Goal: Complete application form: Complete application form

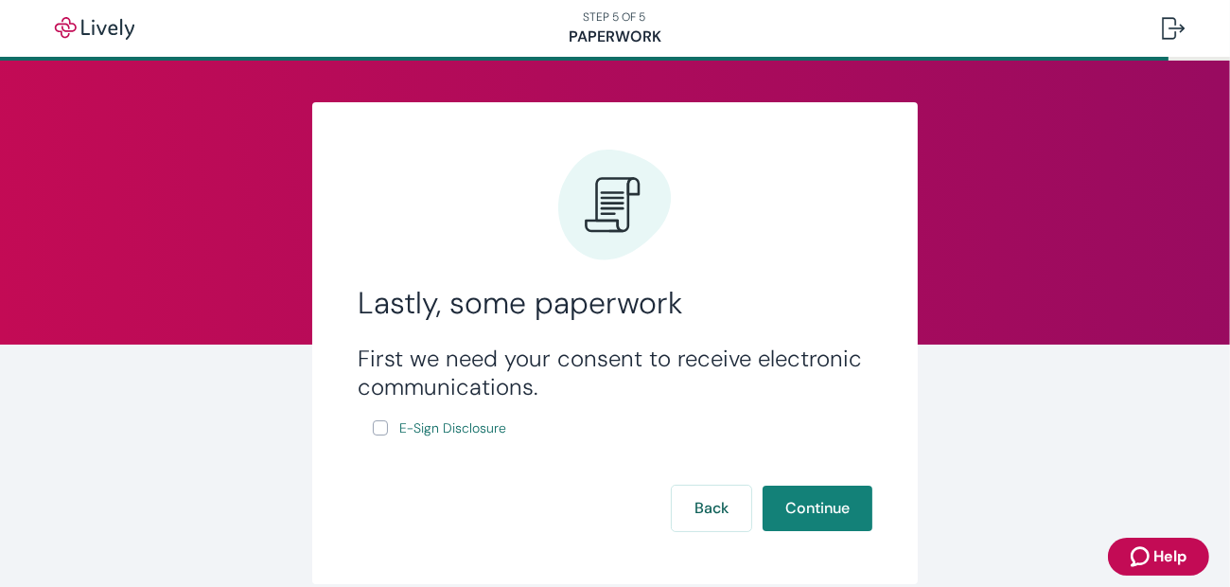
click at [377, 431] on input "E-Sign Disclosure" at bounding box center [380, 427] width 15 height 15
checkbox input "true"
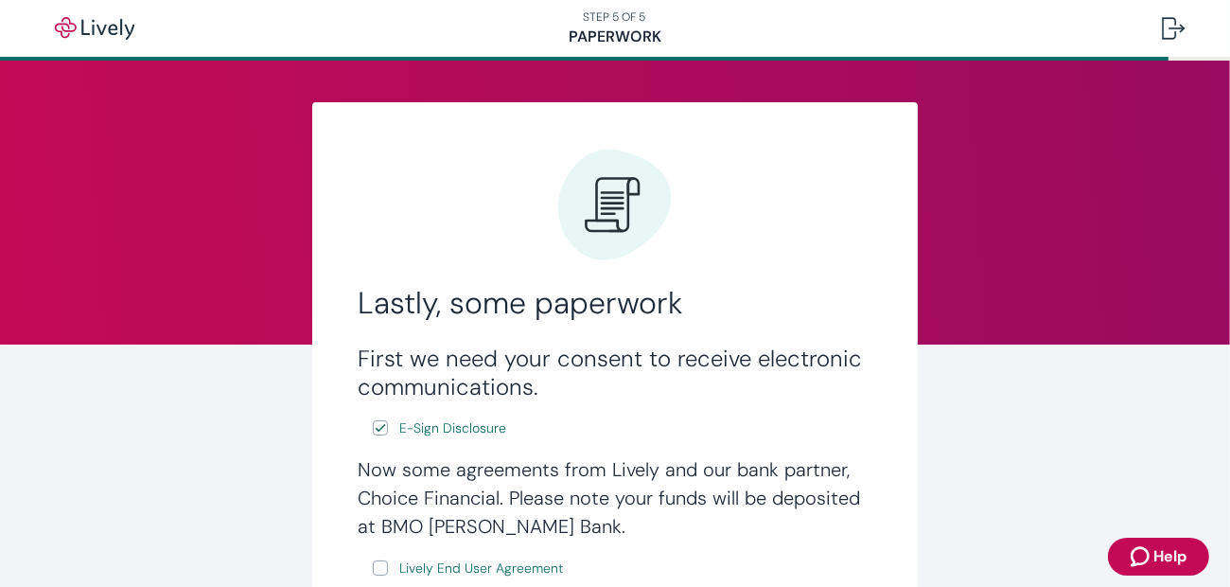
scroll to position [284, 0]
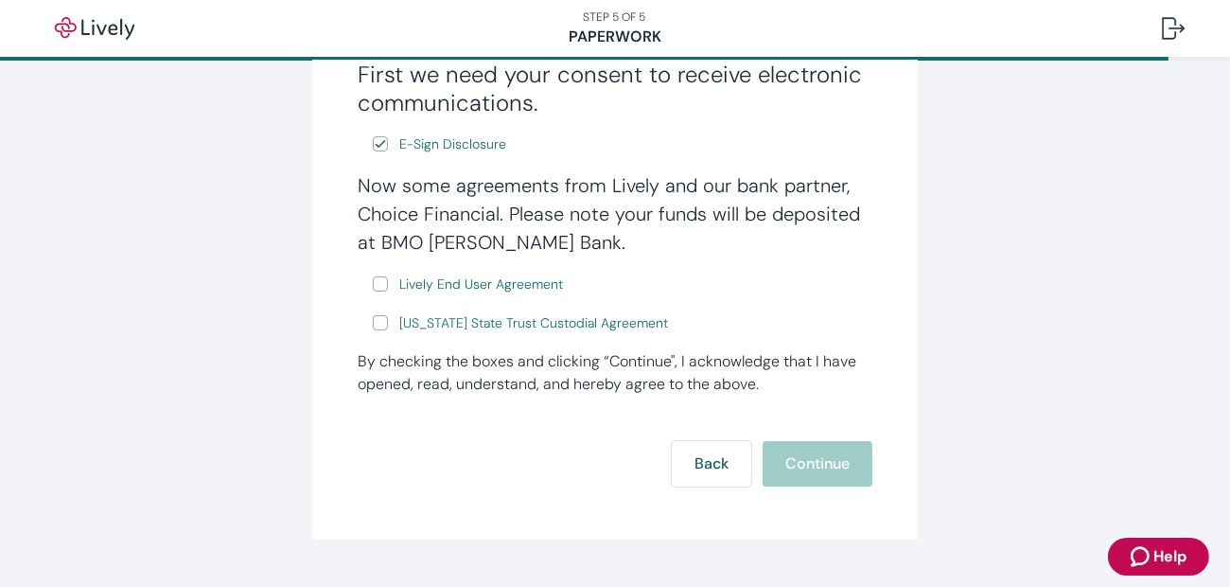
click at [373, 280] on input "Lively End User Agreement" at bounding box center [380, 283] width 15 height 15
checkbox input "true"
click at [376, 323] on input "[US_STATE] State Trust Custodial Agreement" at bounding box center [380, 322] width 15 height 15
checkbox input "true"
click at [788, 460] on button "Continue" at bounding box center [818, 463] width 110 height 45
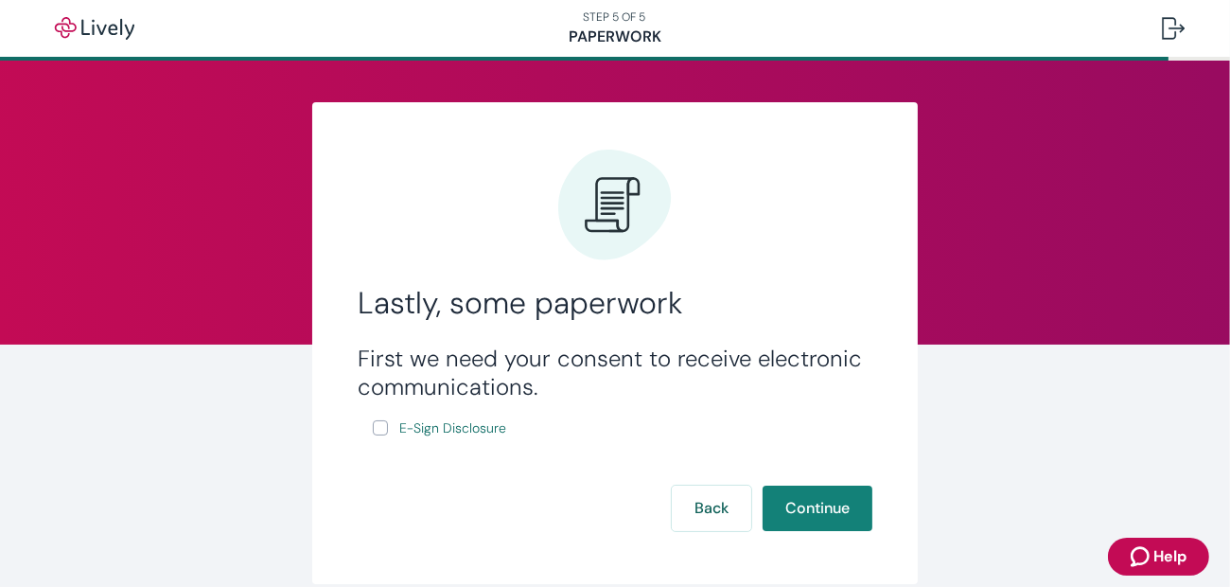
scroll to position [88, 0]
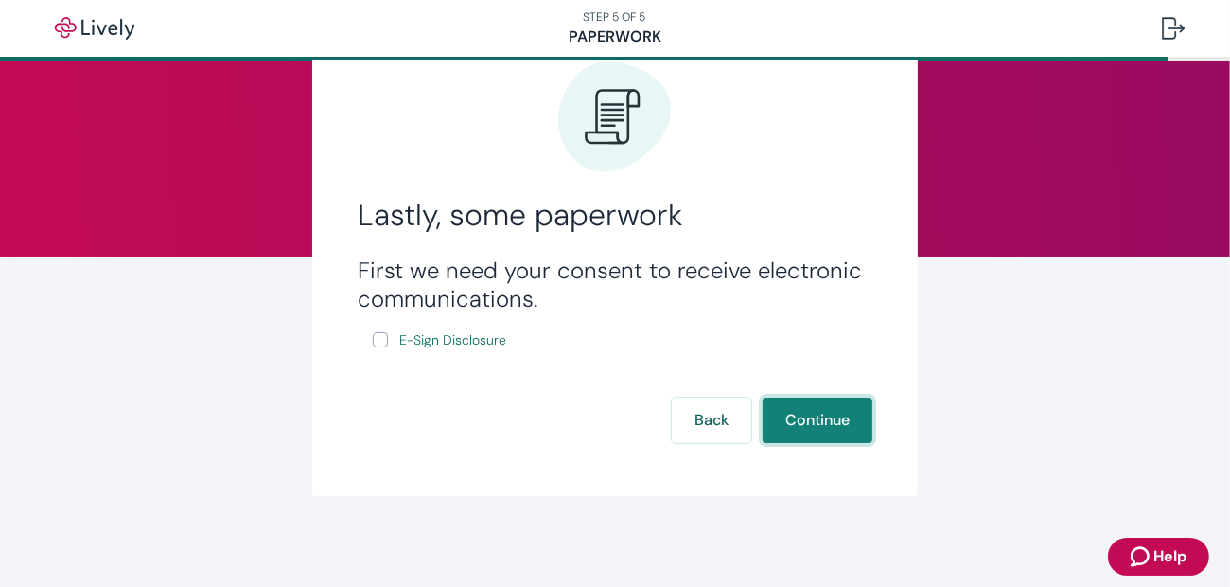
click at [783, 429] on button "Continue" at bounding box center [818, 419] width 110 height 45
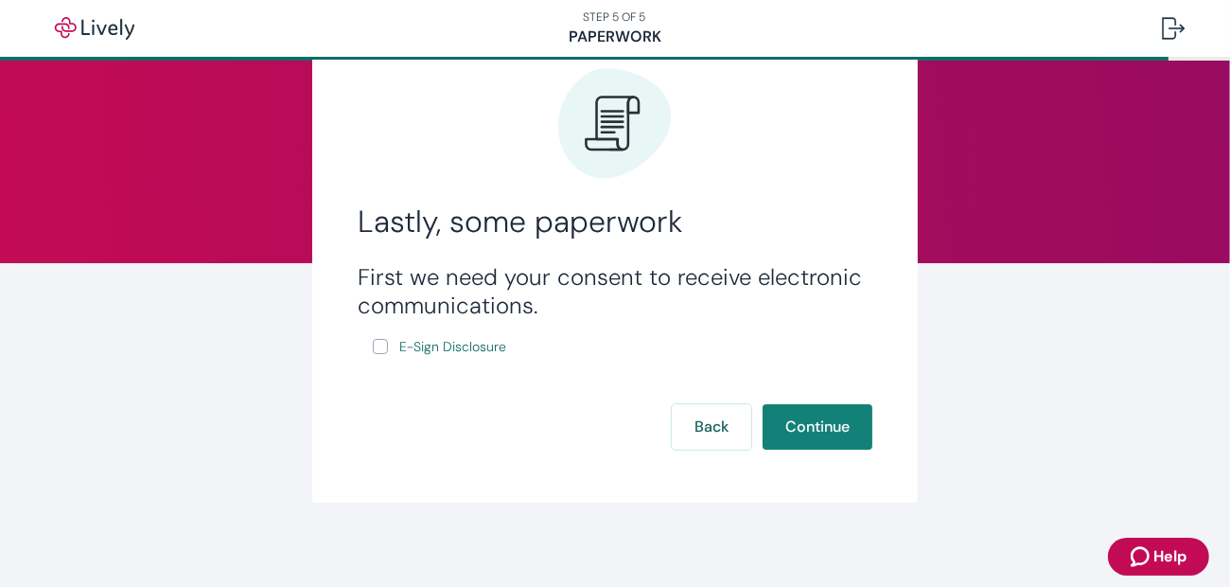
scroll to position [88, 0]
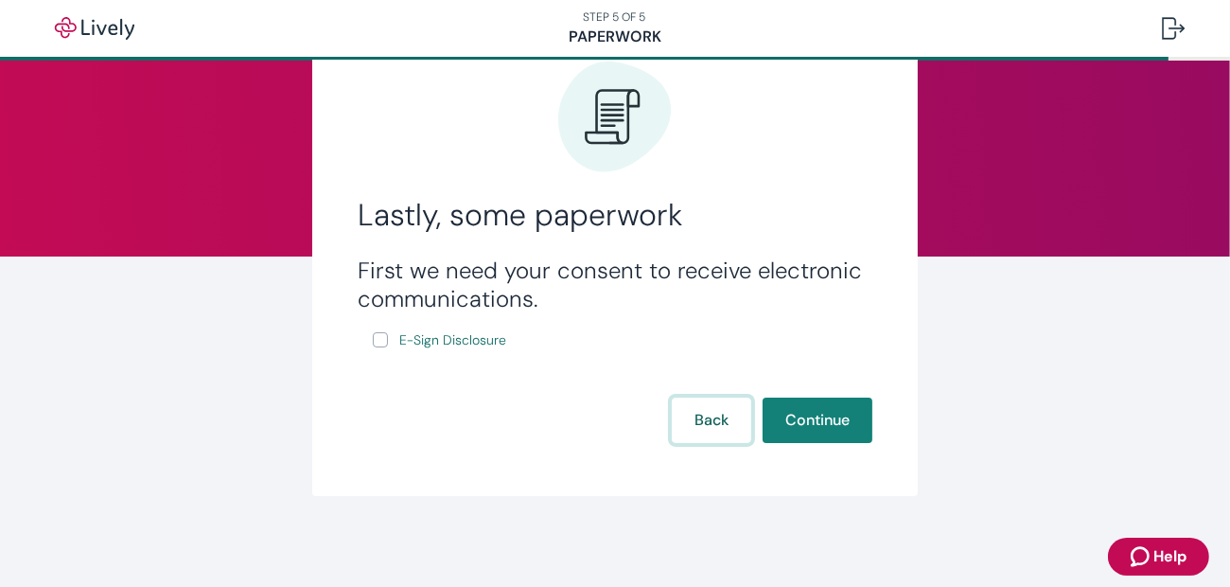
click at [682, 426] on button "Back" at bounding box center [711, 419] width 79 height 45
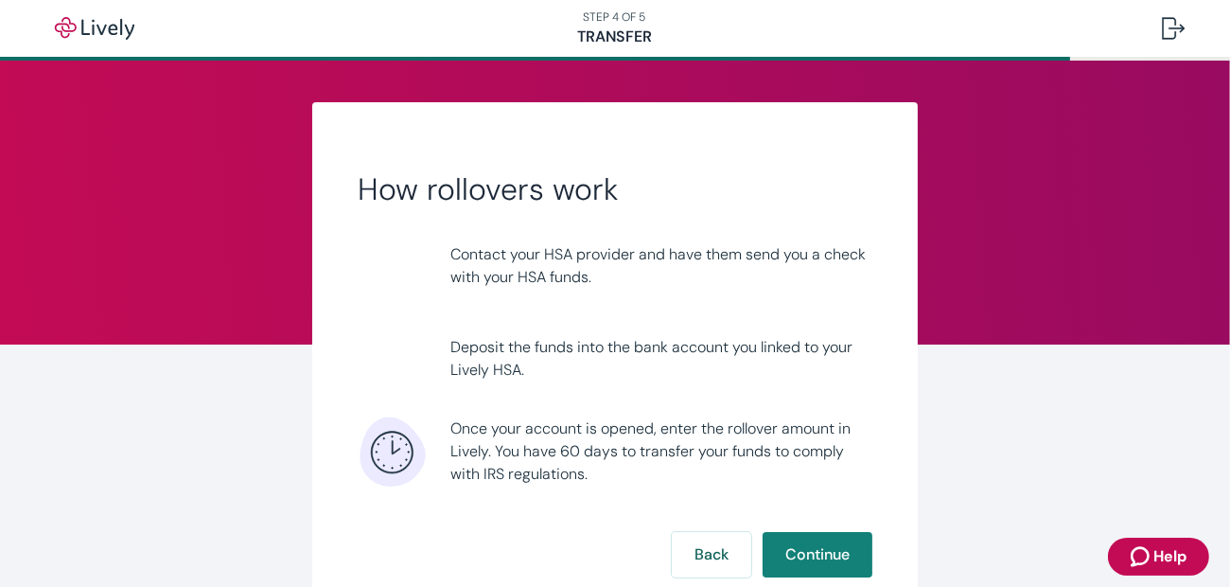
scroll to position [133, 0]
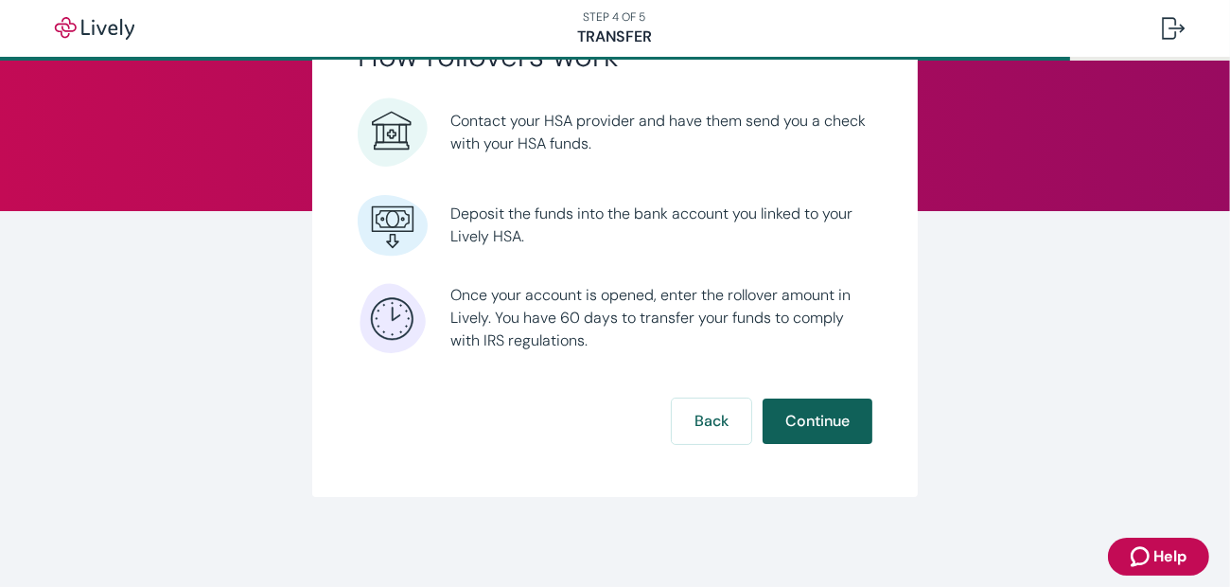
click at [794, 414] on button "Continue" at bounding box center [818, 420] width 110 height 45
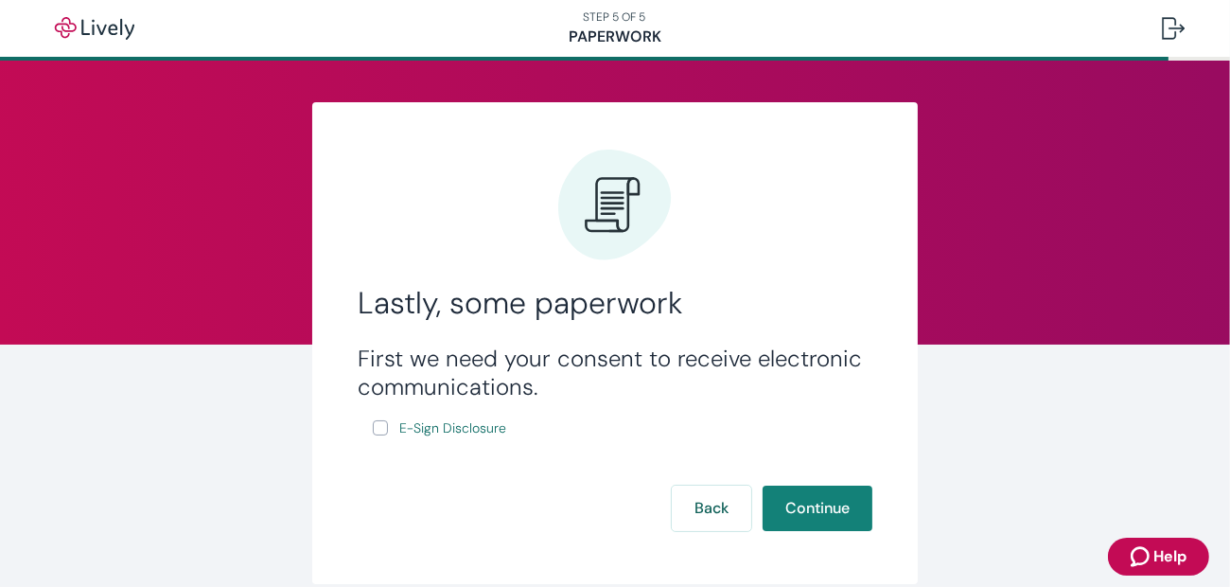
click at [376, 427] on input "E-Sign Disclosure" at bounding box center [380, 427] width 15 height 15
checkbox input "true"
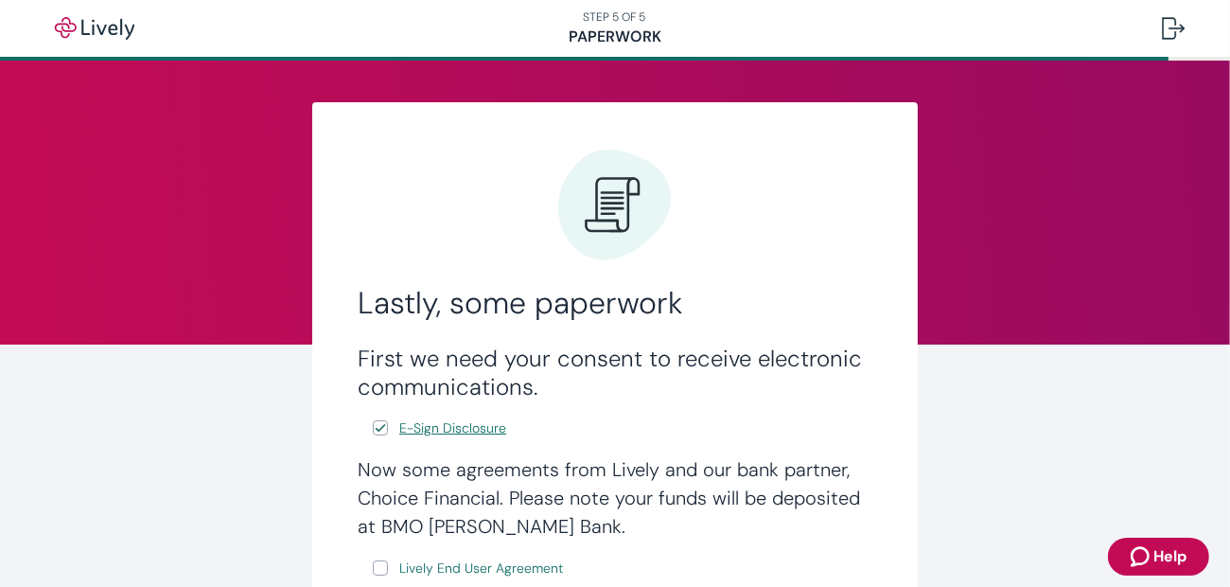
scroll to position [284, 0]
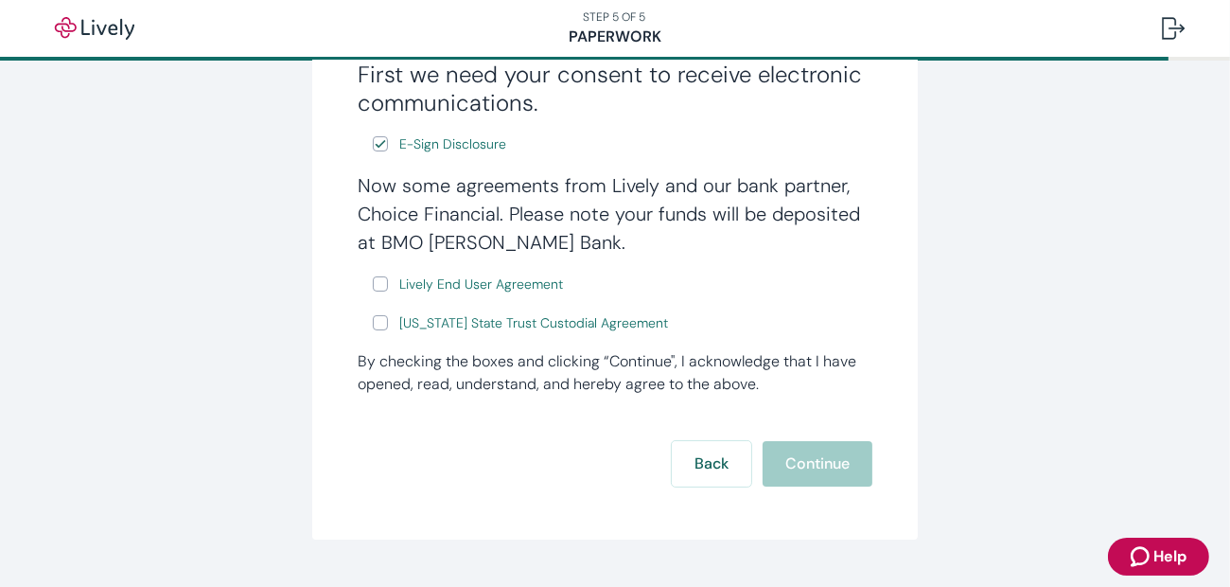
click at [376, 288] on input "Lively End User Agreement" at bounding box center [380, 283] width 15 height 15
checkbox input "true"
click at [412, 288] on span "Lively End User Agreement" at bounding box center [481, 284] width 164 height 20
click at [377, 326] on input "[US_STATE] State Trust Custodial Agreement" at bounding box center [380, 322] width 15 height 15
checkbox input "true"
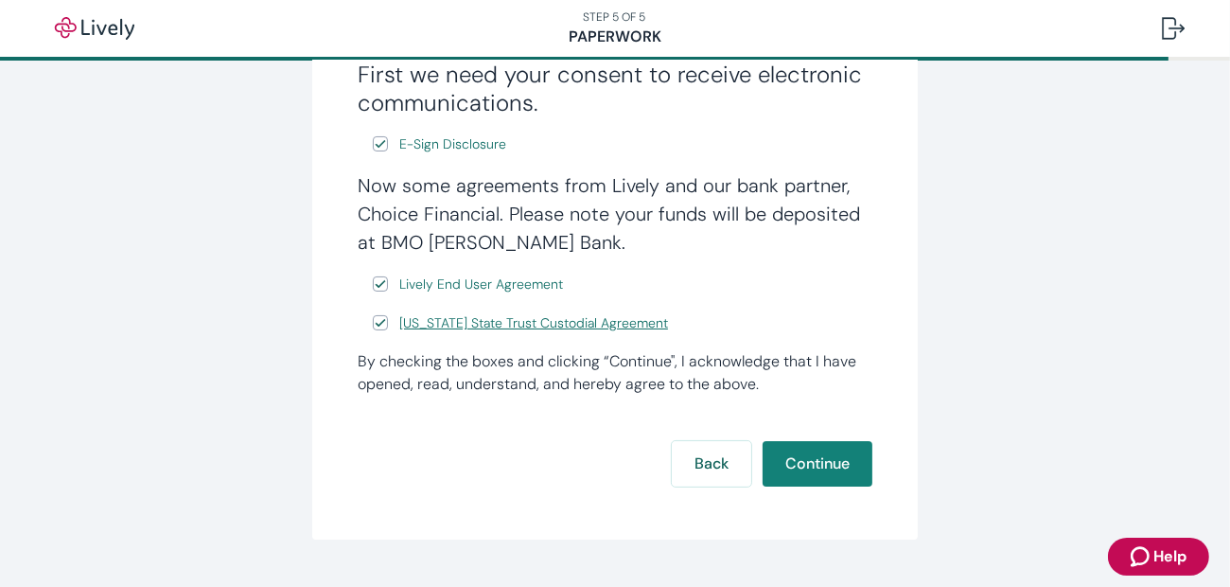
click at [447, 325] on span "[US_STATE] State Trust Custodial Agreement" at bounding box center [533, 323] width 269 height 20
click at [804, 457] on button "Continue" at bounding box center [818, 463] width 110 height 45
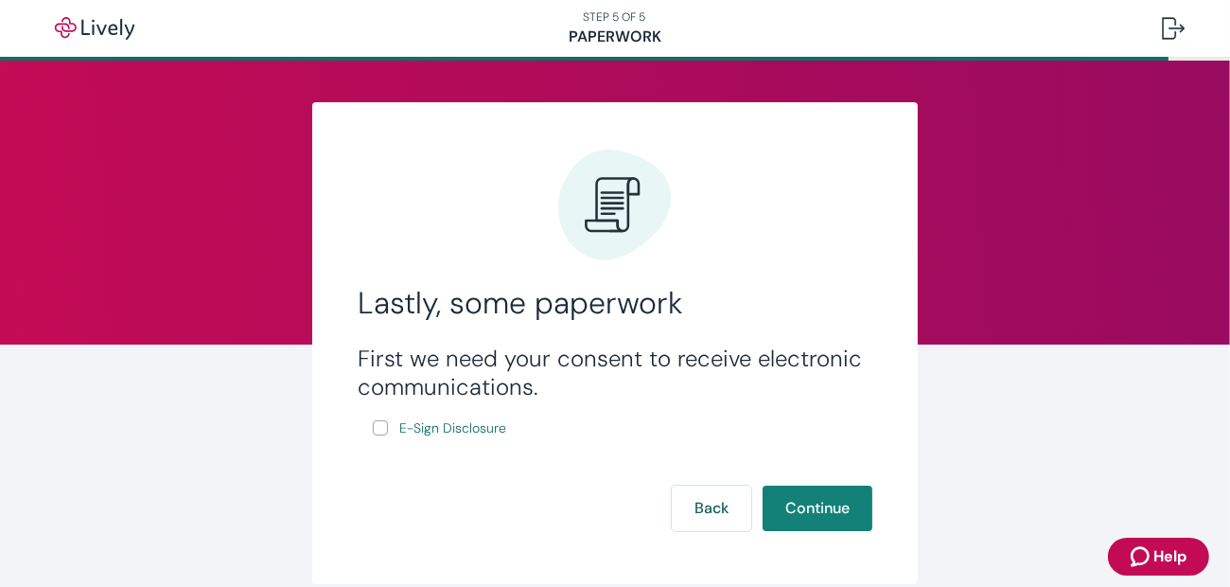
click at [373, 425] on input "E-Sign Disclosure" at bounding box center [380, 427] width 15 height 15
checkbox input "true"
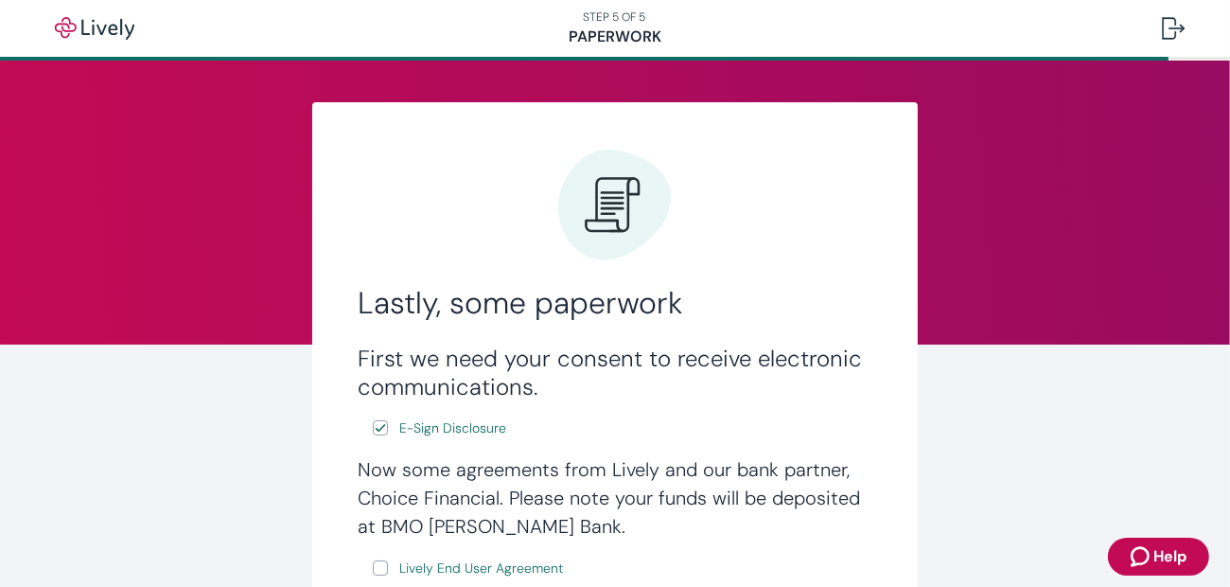
scroll to position [284, 0]
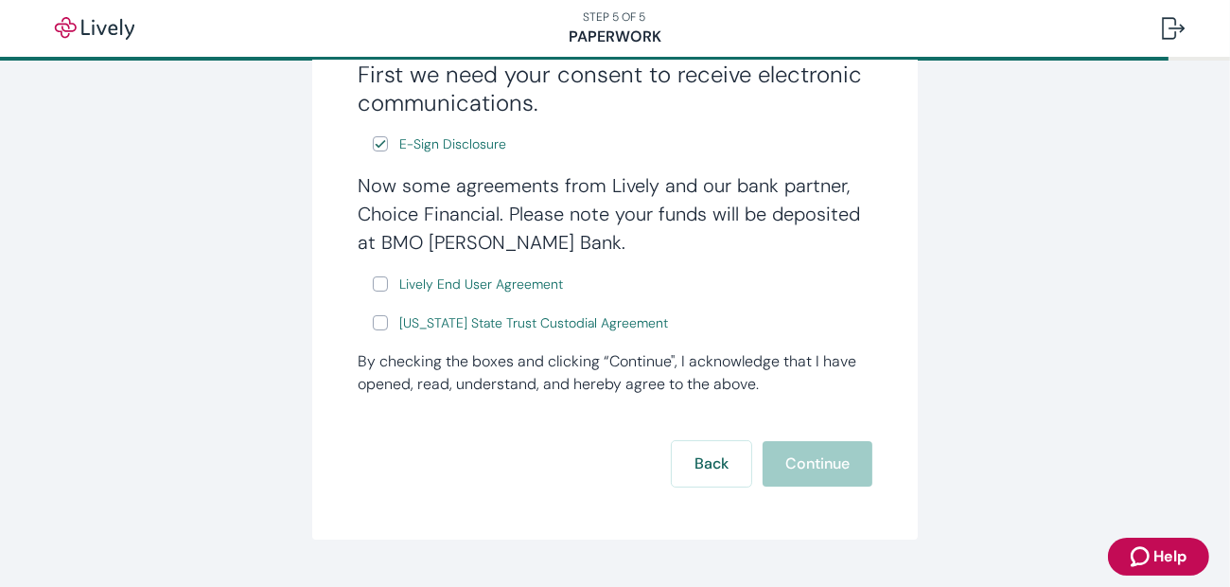
click at [378, 285] on input "Lively End User Agreement" at bounding box center [380, 283] width 15 height 15
checkbox input "true"
click at [373, 325] on input "[US_STATE] State Trust Custodial Agreement" at bounding box center [380, 322] width 15 height 15
checkbox input "true"
click at [803, 461] on button "Continue" at bounding box center [818, 463] width 110 height 45
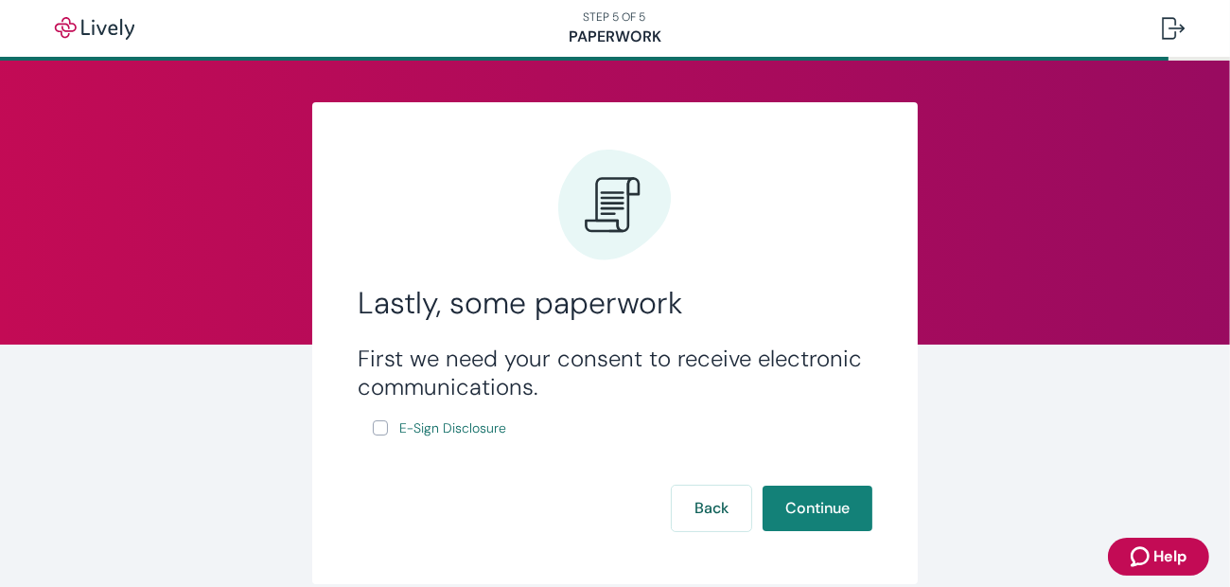
click at [373, 426] on input "E-Sign Disclosure" at bounding box center [380, 427] width 15 height 15
checkbox input "true"
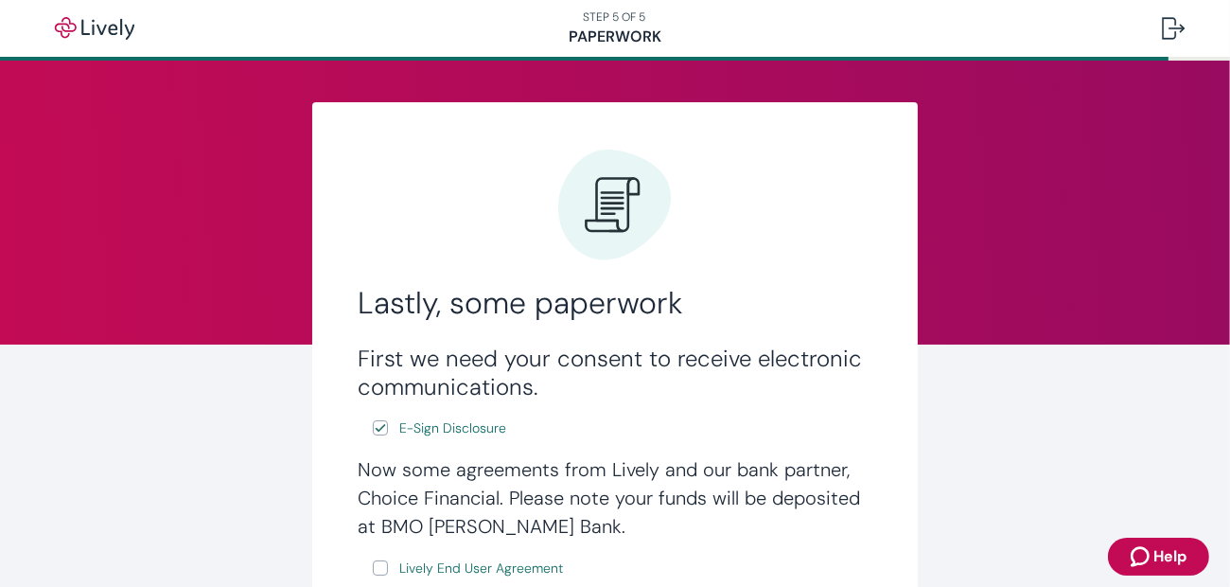
scroll to position [284, 0]
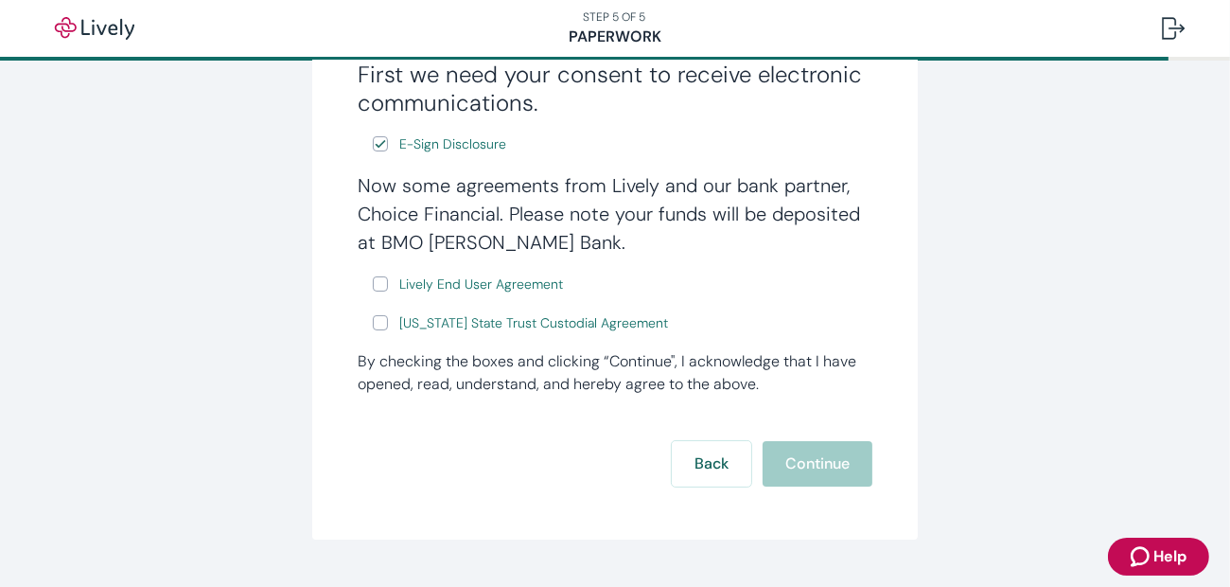
click at [373, 278] on input "Lively End User Agreement" at bounding box center [380, 283] width 15 height 15
checkbox input "true"
click at [374, 324] on input "[US_STATE] State Trust Custodial Agreement" at bounding box center [380, 322] width 15 height 15
checkbox input "true"
click at [784, 462] on button "Continue" at bounding box center [818, 463] width 110 height 45
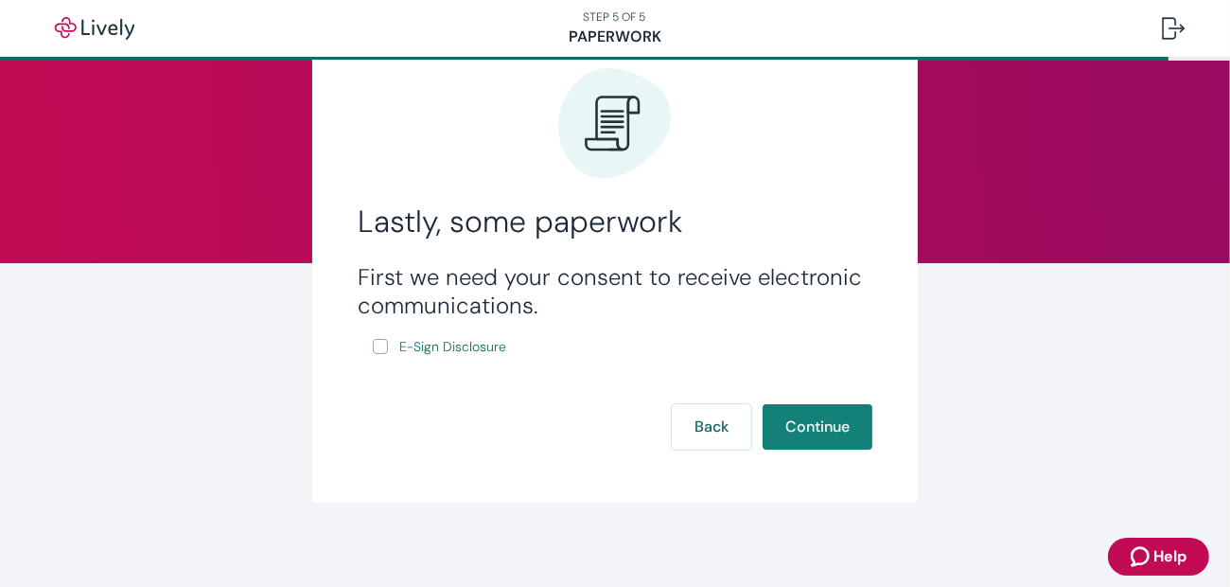
scroll to position [88, 0]
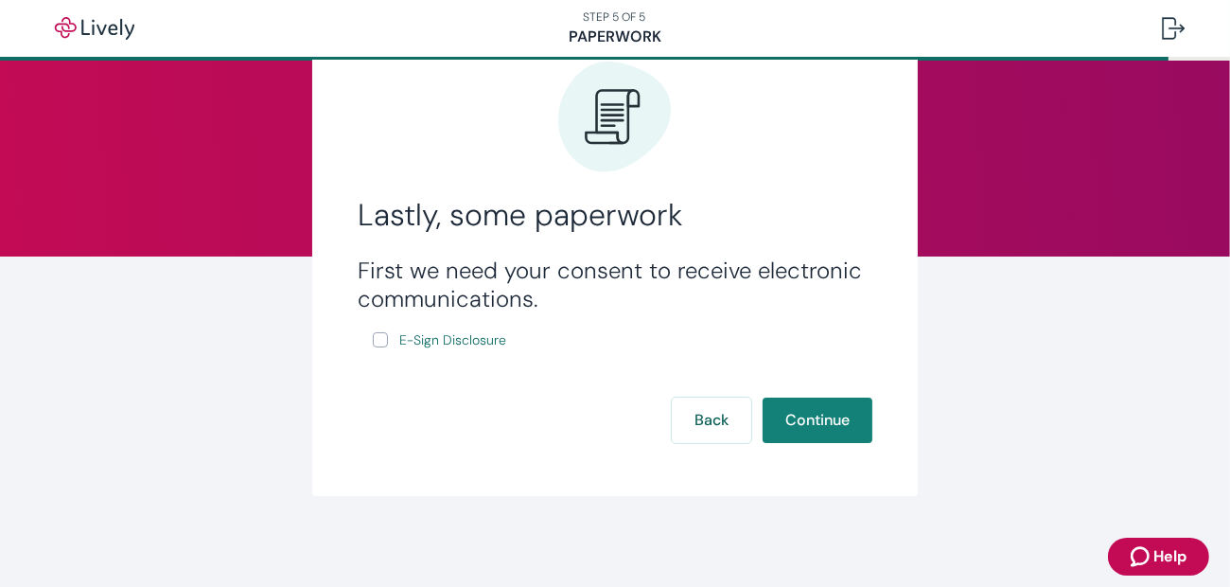
click at [379, 336] on input "E-Sign Disclosure" at bounding box center [380, 339] width 15 height 15
checkbox input "true"
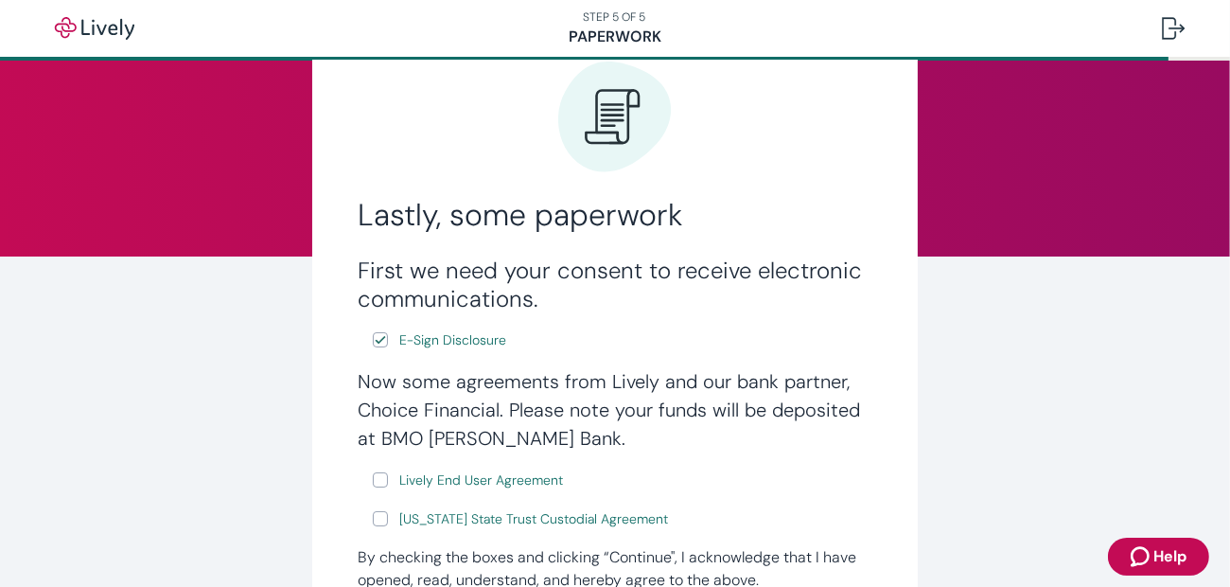
scroll to position [327, 0]
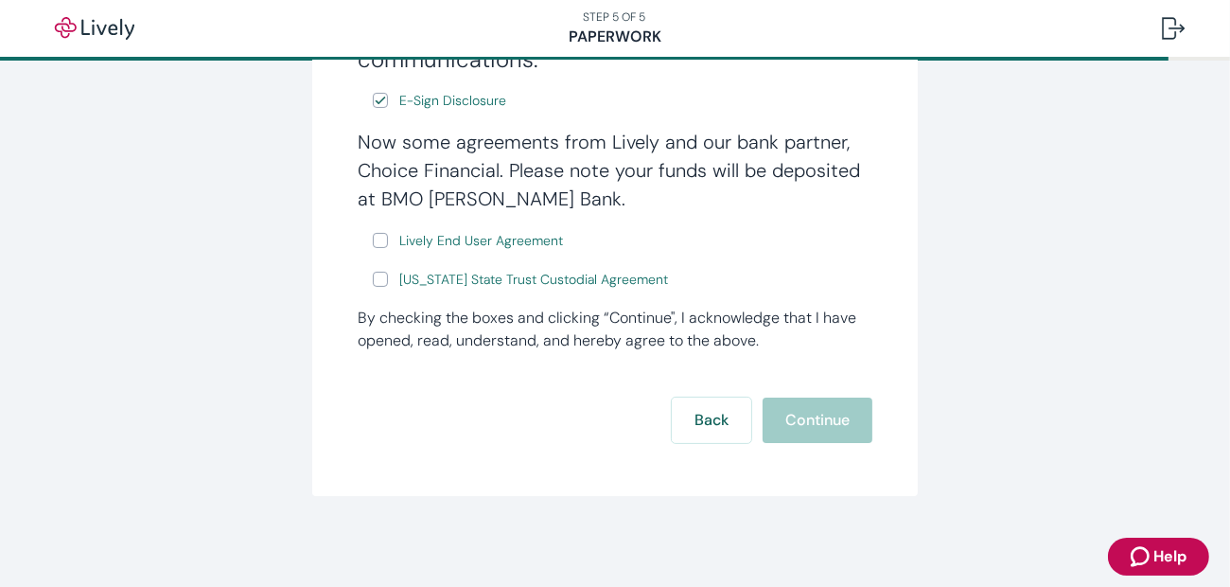
click at [373, 237] on input "Lively End User Agreement" at bounding box center [380, 240] width 15 height 15
checkbox input "true"
click at [374, 275] on input "[US_STATE] State Trust Custodial Agreement" at bounding box center [380, 279] width 15 height 15
checkbox input "true"
click at [379, 100] on input "E-Sign Disclosure" at bounding box center [380, 100] width 15 height 15
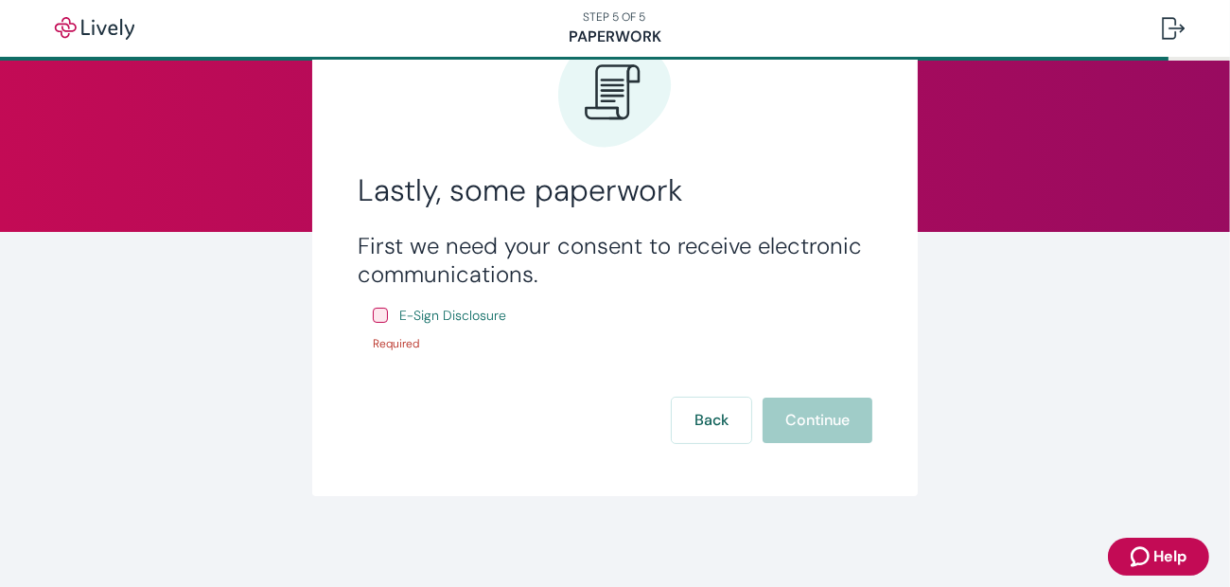
scroll to position [113, 0]
click at [373, 313] on input "E-Sign Disclosure" at bounding box center [380, 314] width 15 height 15
checkbox input "true"
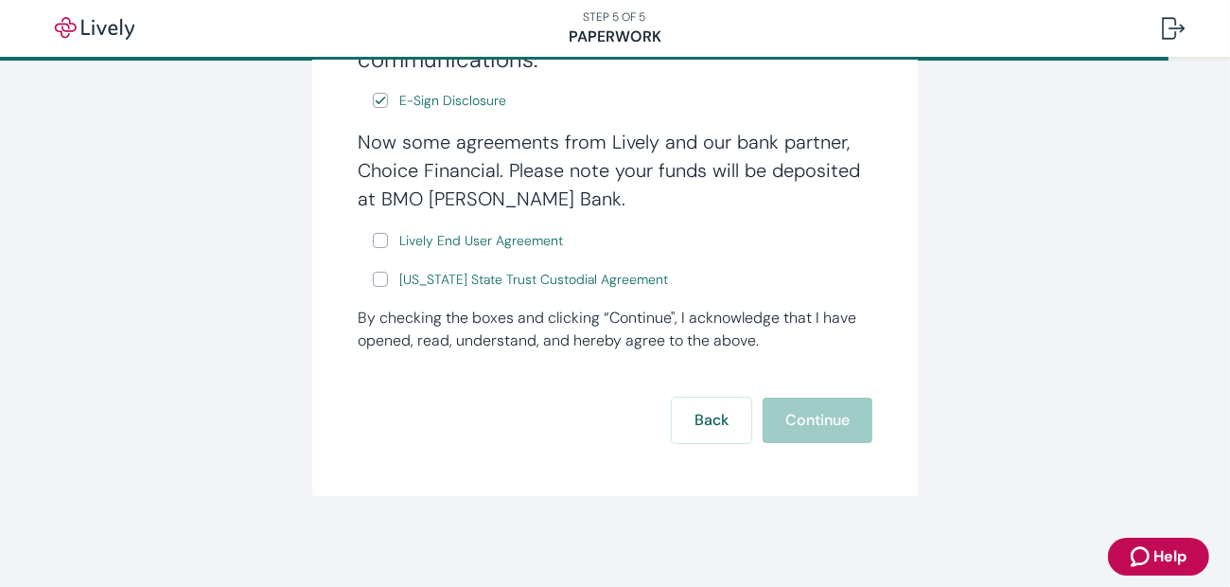
click at [373, 247] on input "Lively End User Agreement" at bounding box center [380, 240] width 15 height 15
checkbox input "true"
click at [376, 277] on input "[US_STATE] State Trust Custodial Agreement" at bounding box center [380, 279] width 15 height 15
checkbox input "true"
click at [799, 418] on button "Continue" at bounding box center [818, 419] width 110 height 45
